Goal: Check status: Check status

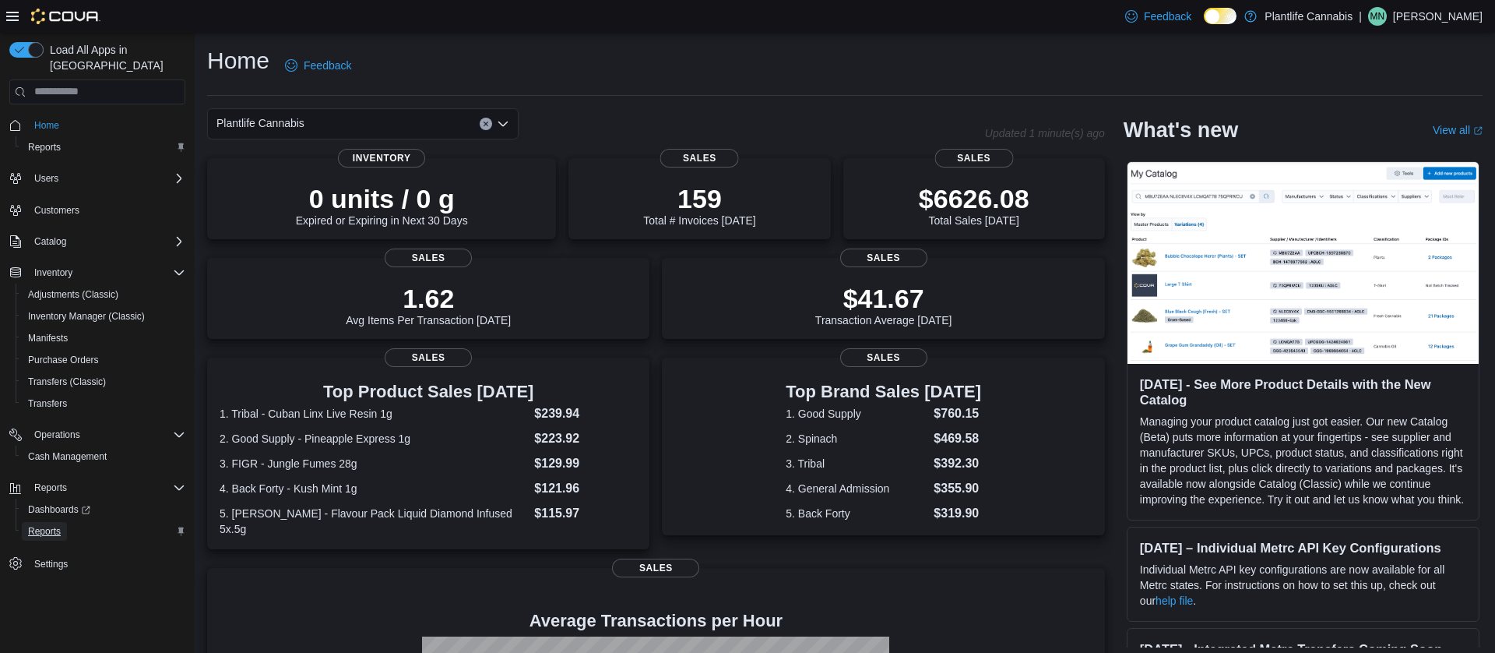
click at [36, 522] on span "Reports" at bounding box center [44, 531] width 33 height 19
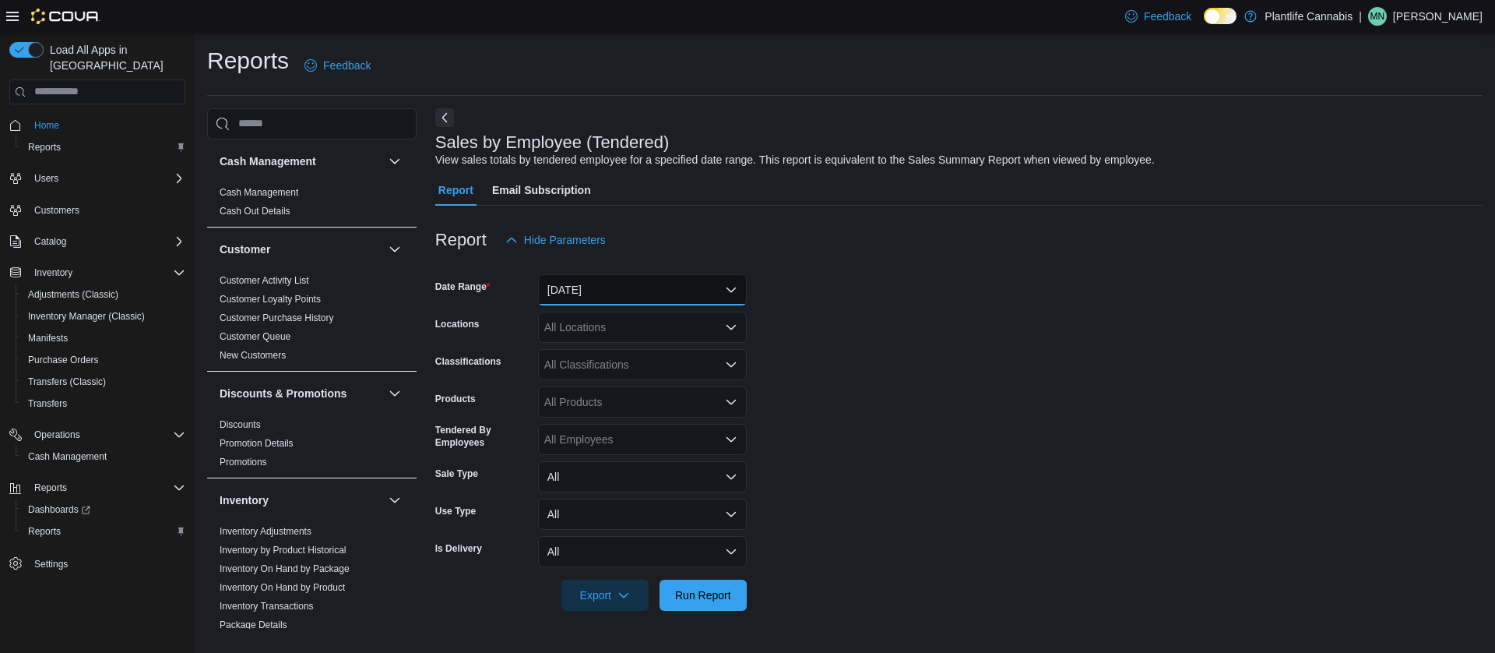
click at [632, 287] on button "[DATE]" at bounding box center [642, 289] width 209 height 31
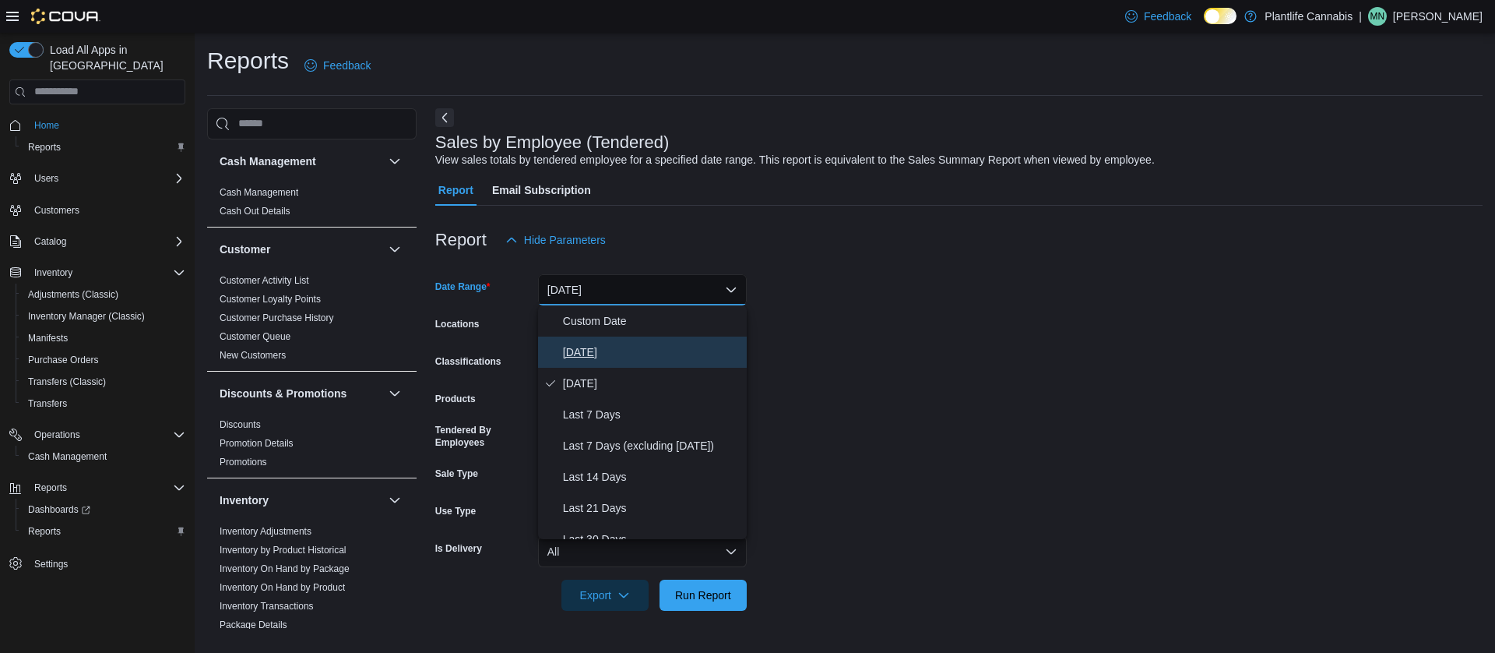
click at [568, 348] on span "[DATE]" at bounding box center [652, 352] width 178 height 19
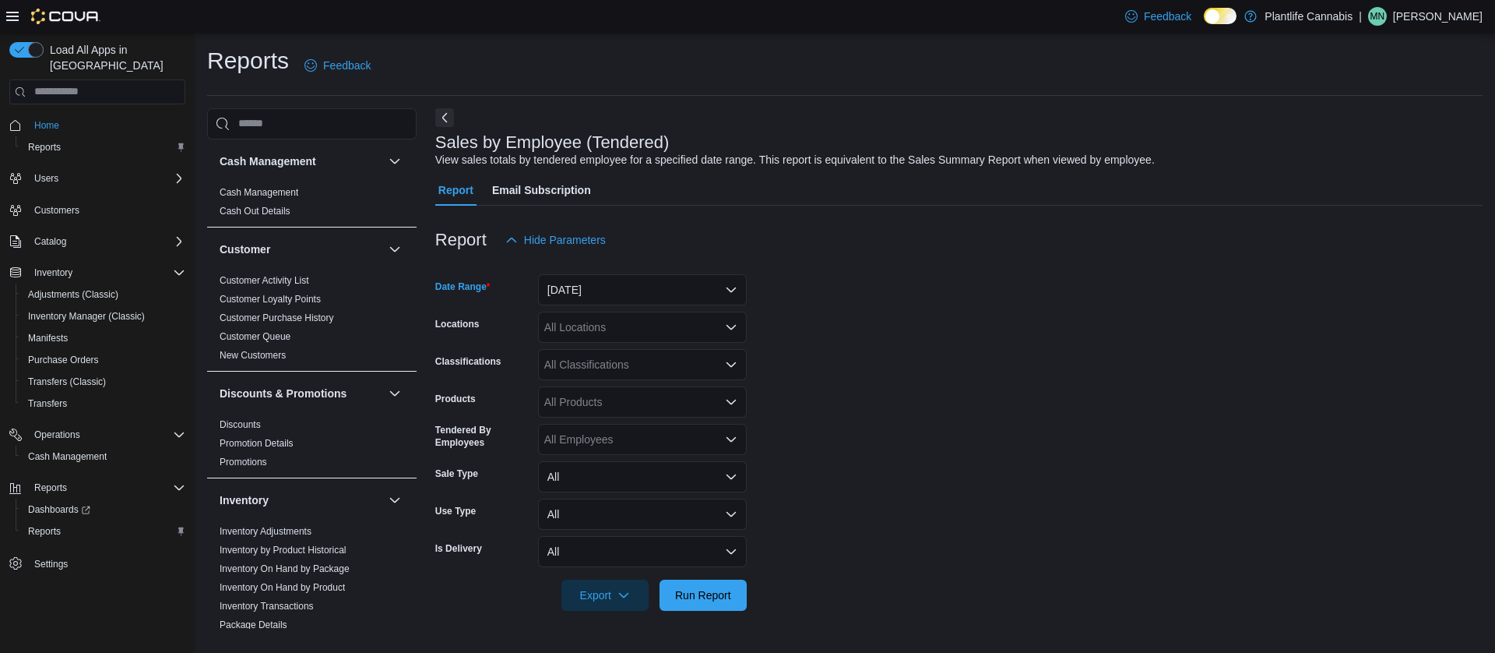
click at [570, 329] on div "All Locations" at bounding box center [642, 327] width 209 height 31
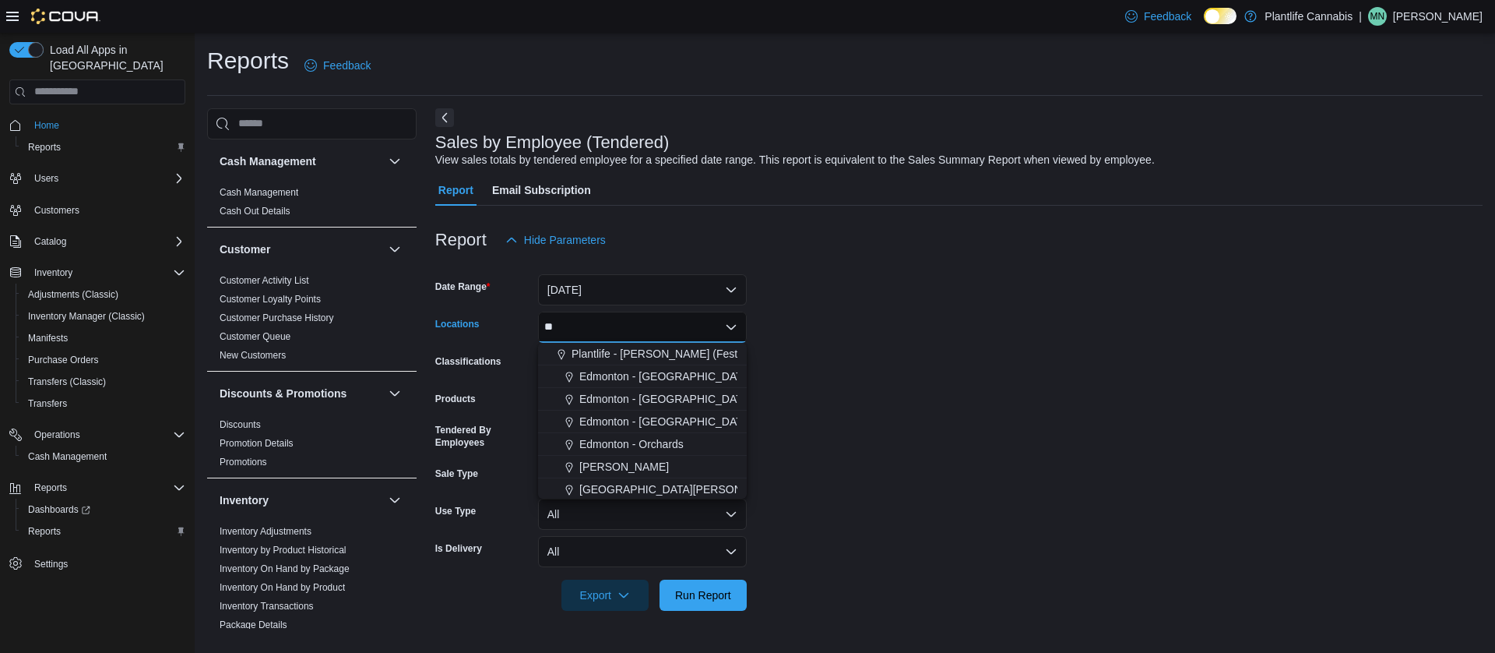
type input "***"
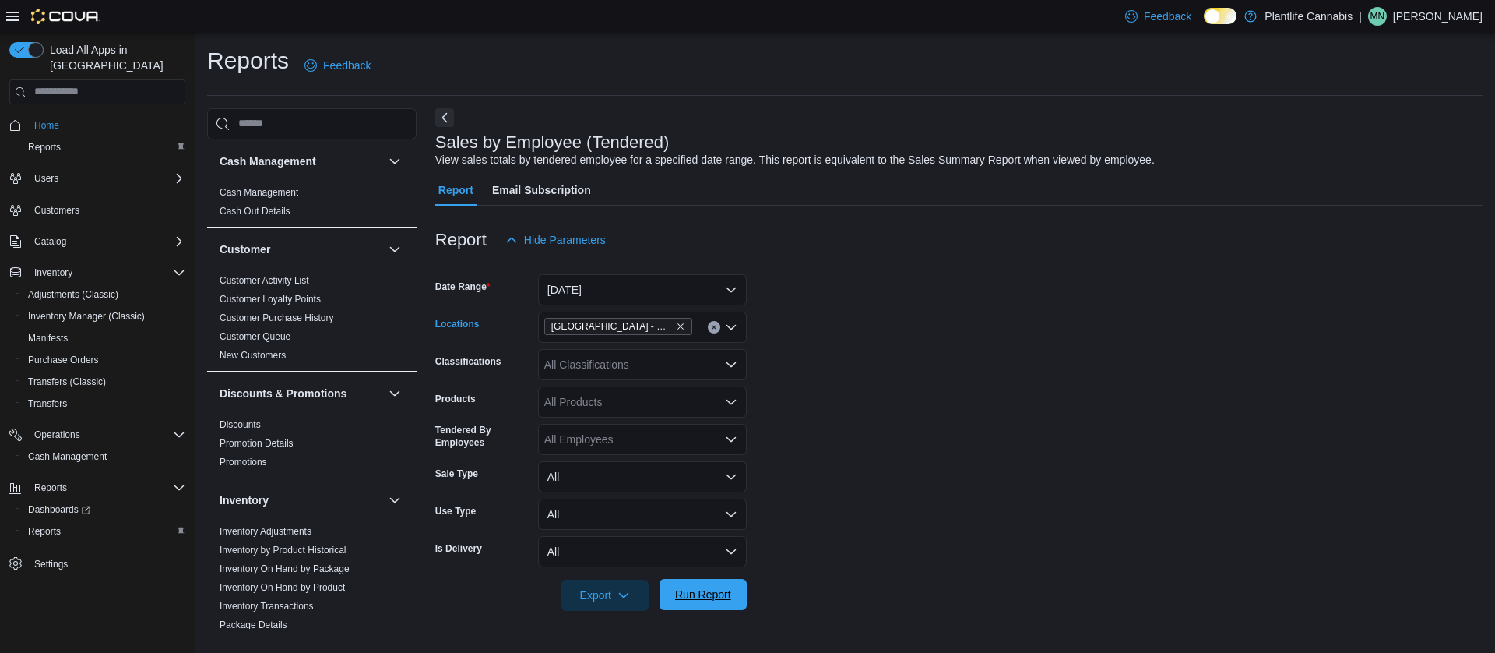
click at [719, 598] on span "Run Report" at bounding box center [703, 594] width 56 height 16
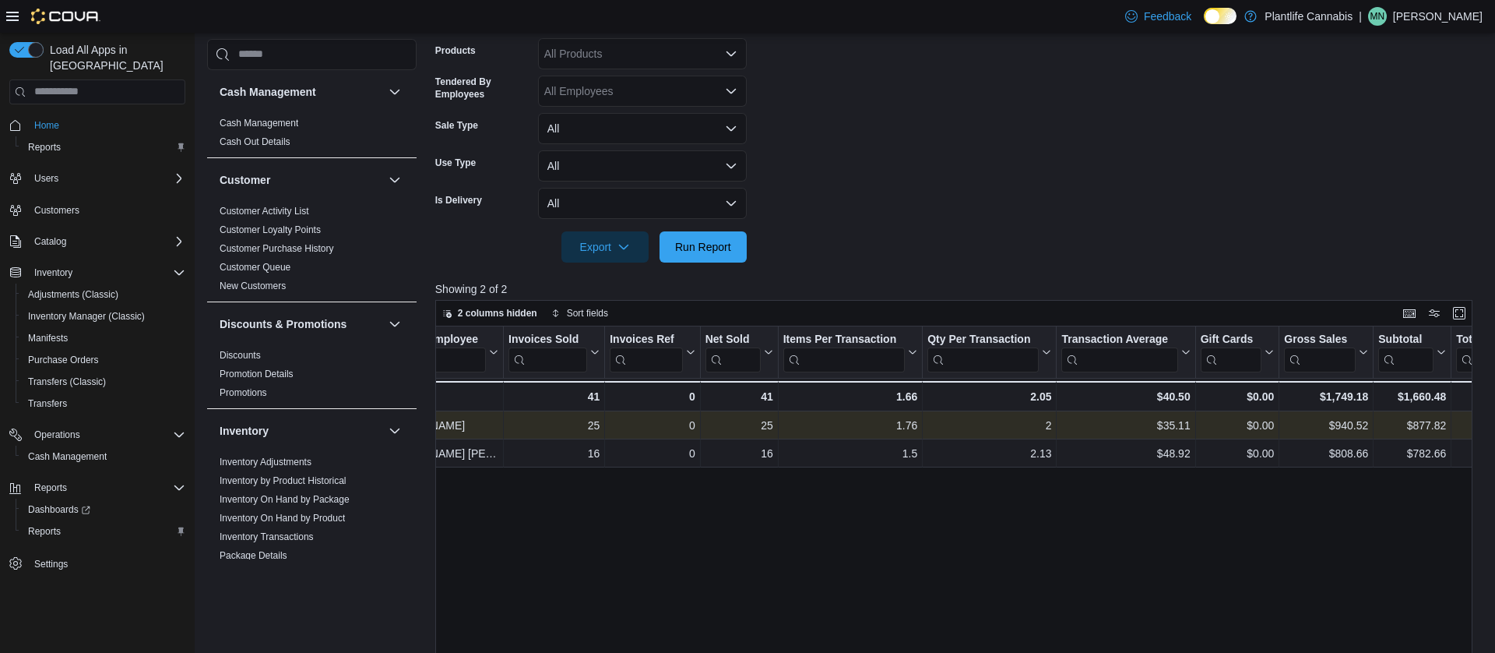
scroll to position [0, 69]
